Goal: Information Seeking & Learning: Learn about a topic

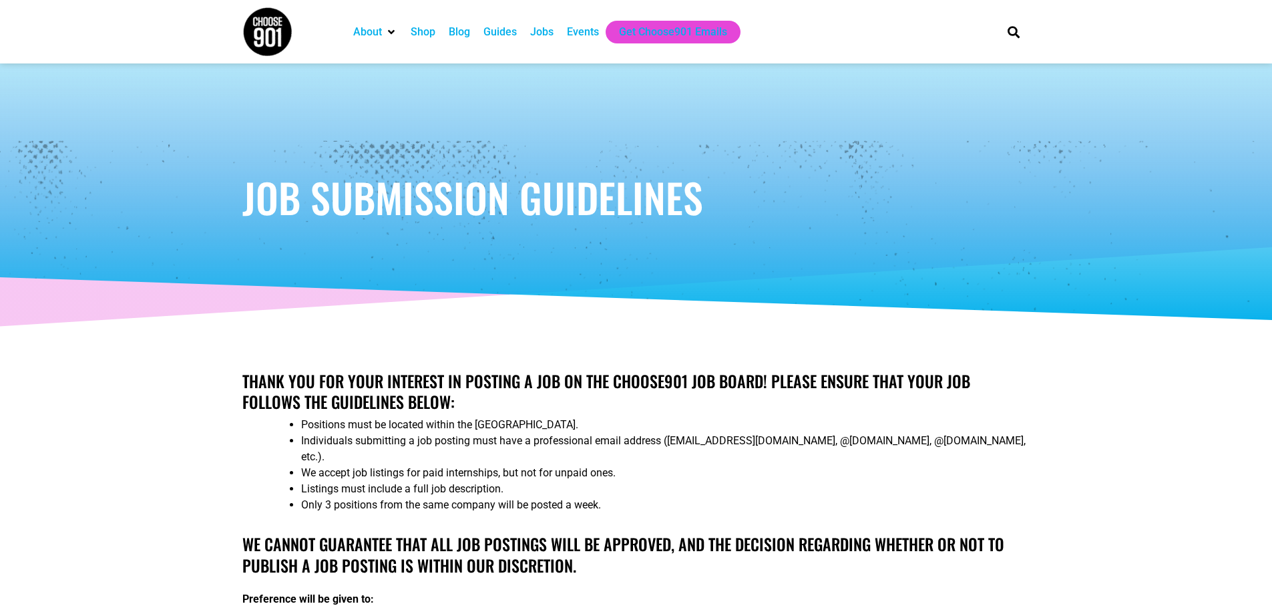
click at [546, 31] on div "Jobs" at bounding box center [541, 32] width 23 height 16
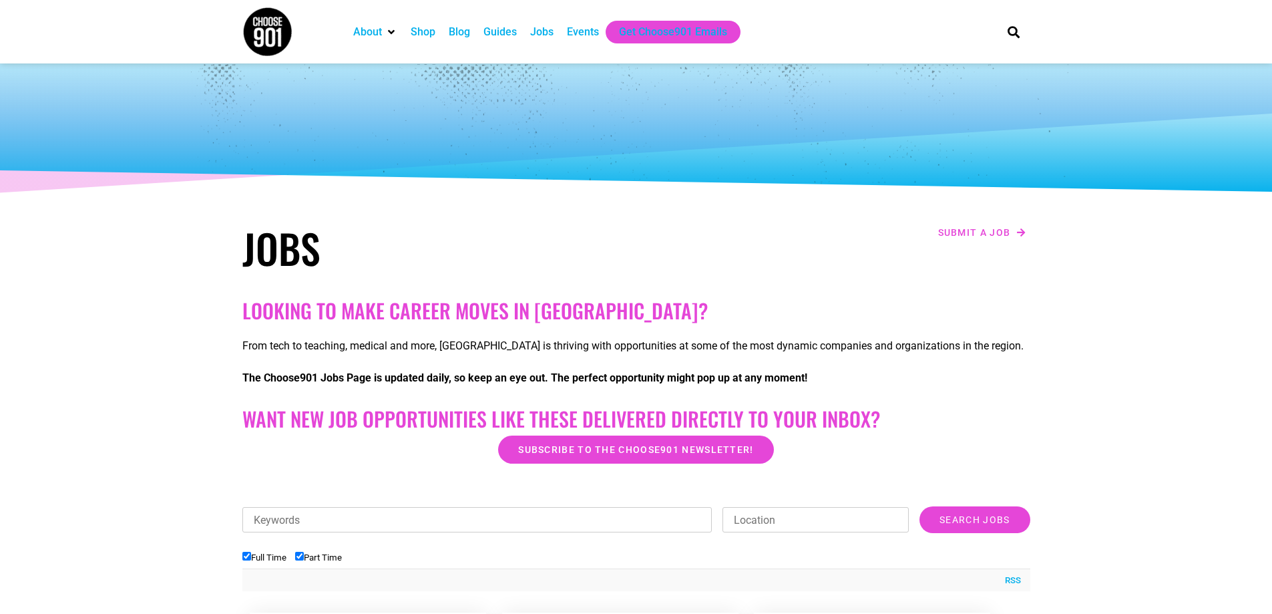
click at [324, 520] on input "Keywords" at bounding box center [477, 519] width 470 height 25
type input "childcare"
click at [744, 514] on input "Location" at bounding box center [816, 519] width 186 height 25
type input "memphis"
click at [967, 525] on input "Search Jobs" at bounding box center [975, 519] width 110 height 27
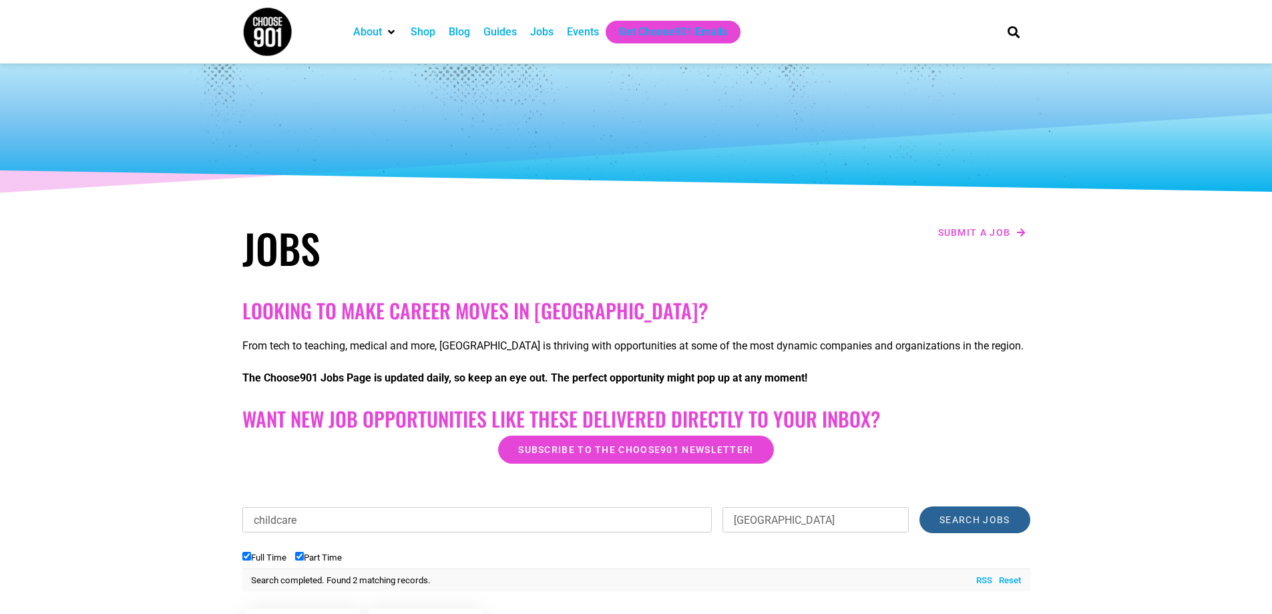
click at [961, 516] on input "Search Jobs" at bounding box center [975, 519] width 110 height 27
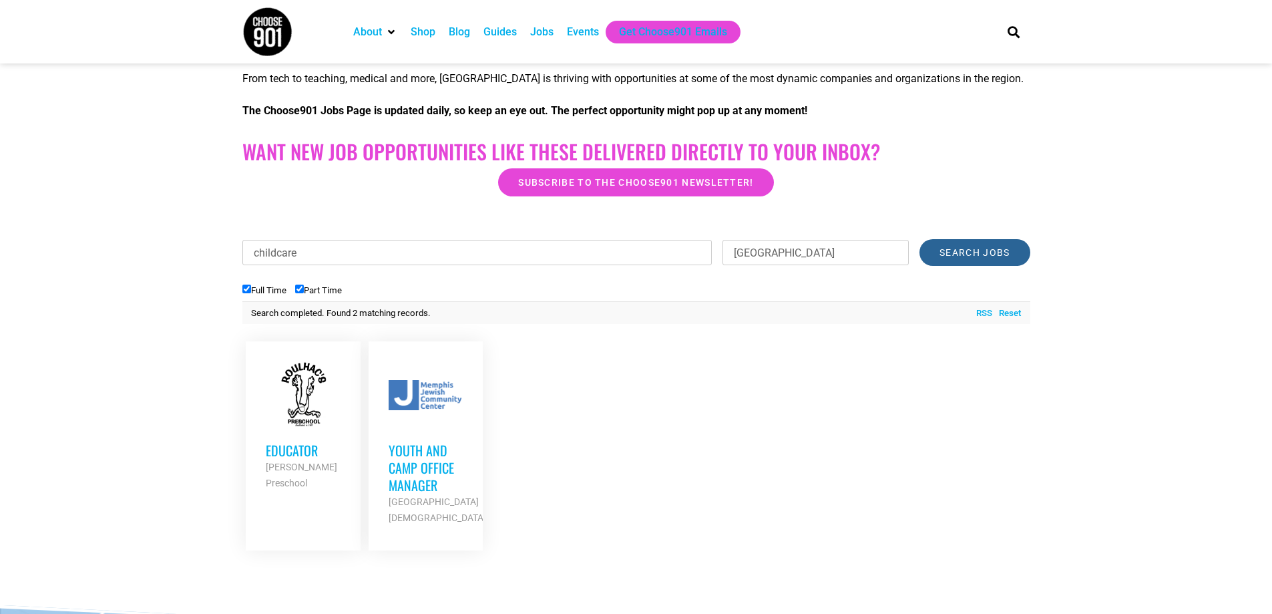
scroll to position [334, 0]
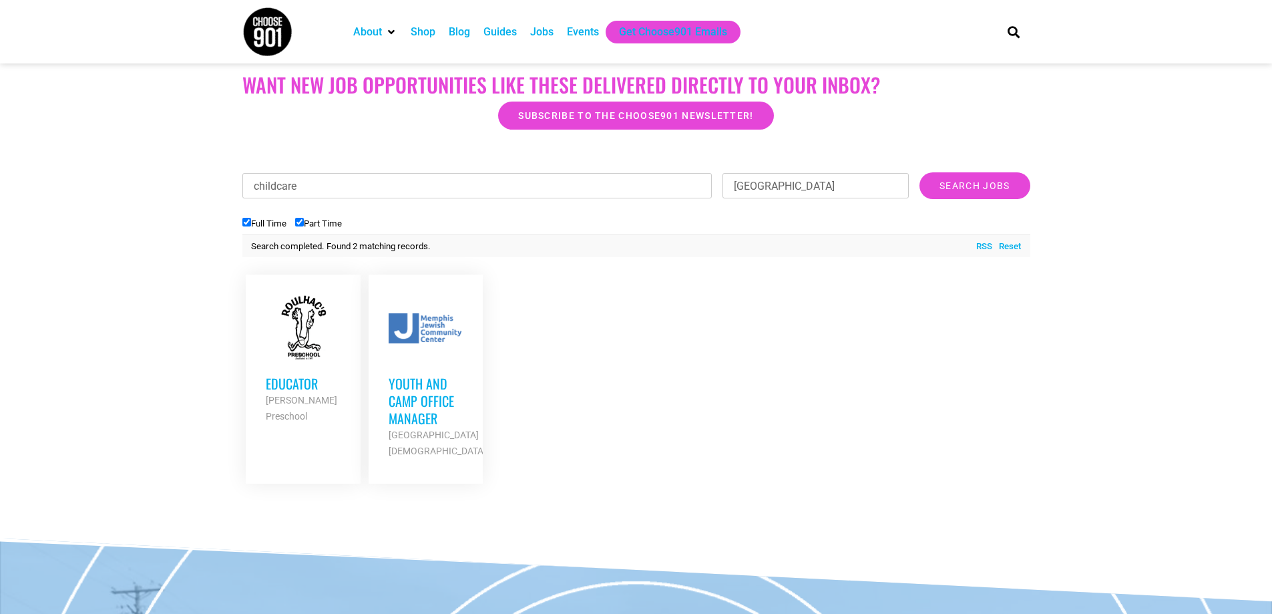
click at [294, 344] on div at bounding box center [303, 327] width 75 height 67
